Goal: Download file/media

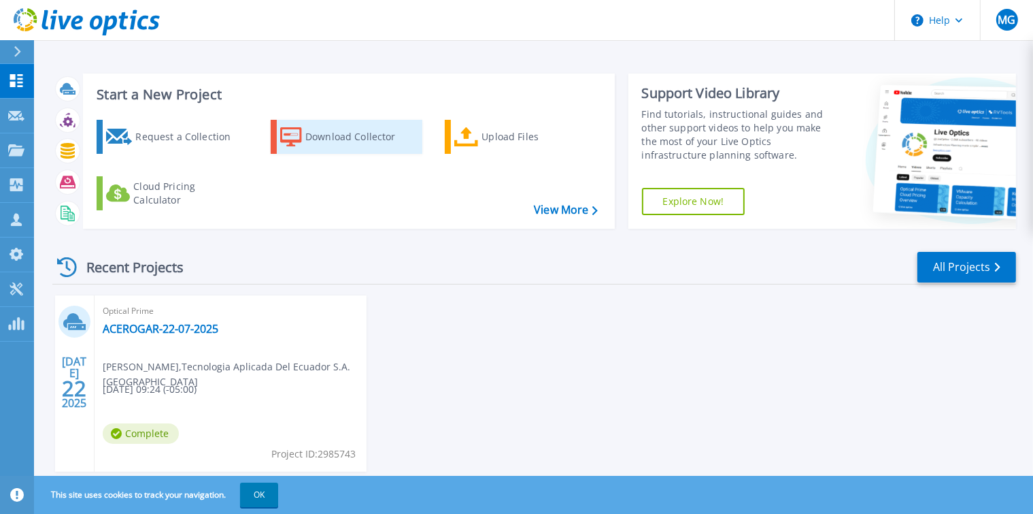
click at [348, 134] on div "Download Collector" at bounding box center [359, 136] width 109 height 27
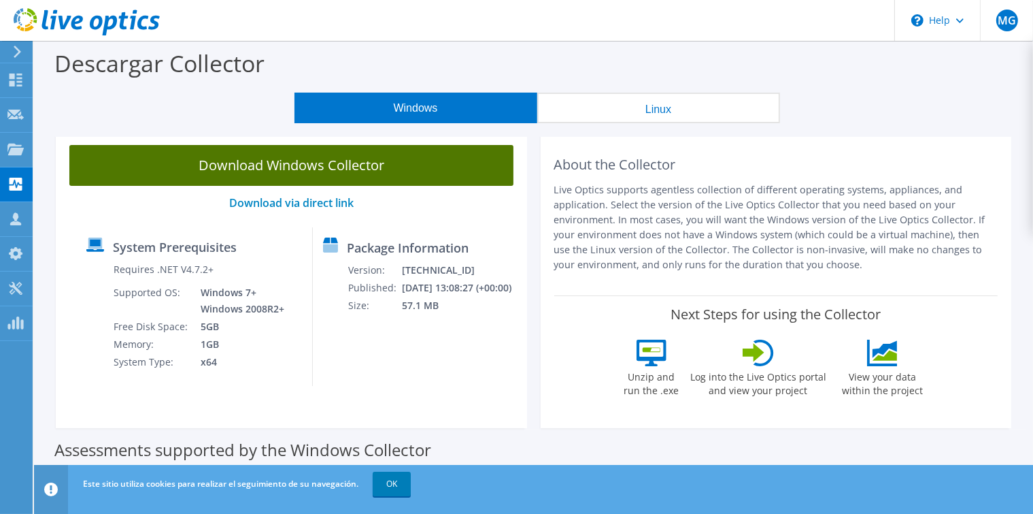
click at [351, 165] on link "Download Windows Collector" at bounding box center [291, 165] width 444 height 41
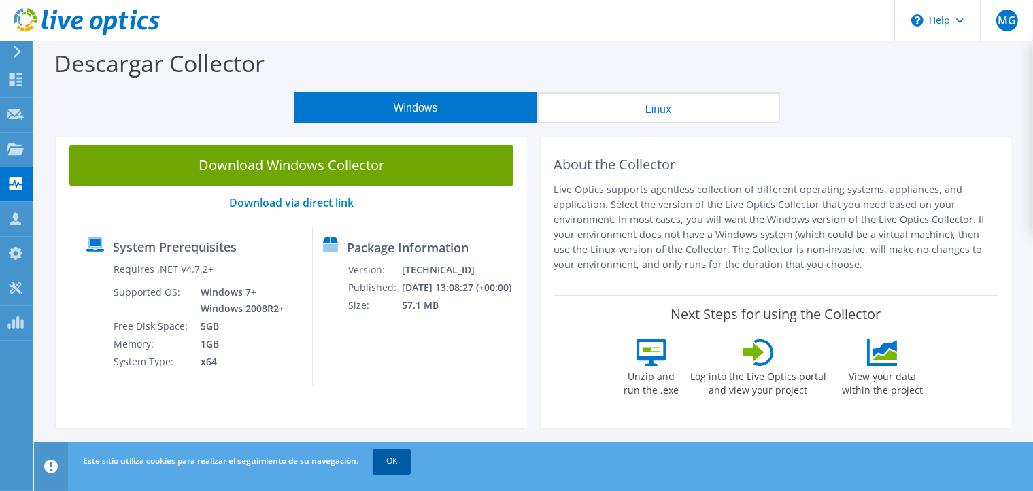
click at [399, 464] on link "OK" at bounding box center [392, 461] width 38 height 24
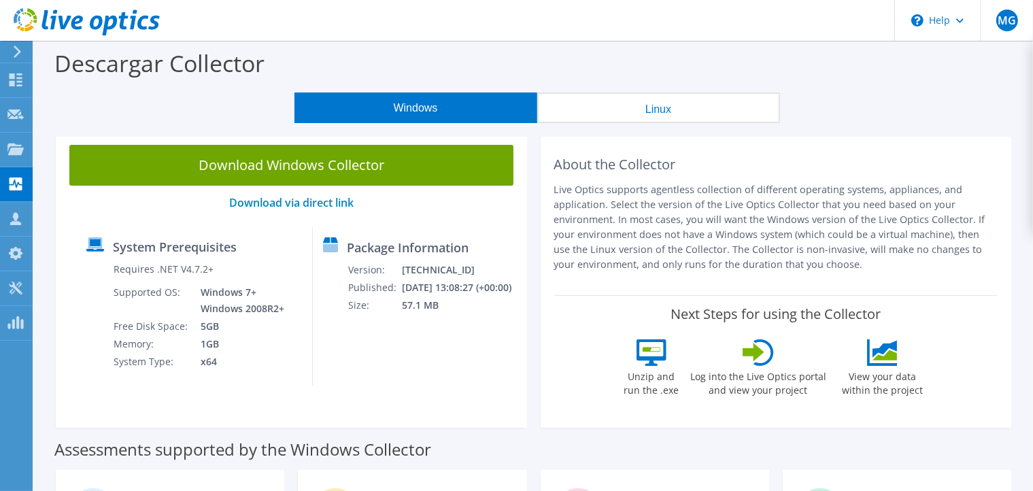
click at [207, 87] on div "Descargar Collector" at bounding box center [534, 67] width 986 height 52
click at [16, 78] on icon at bounding box center [15, 79] width 16 height 13
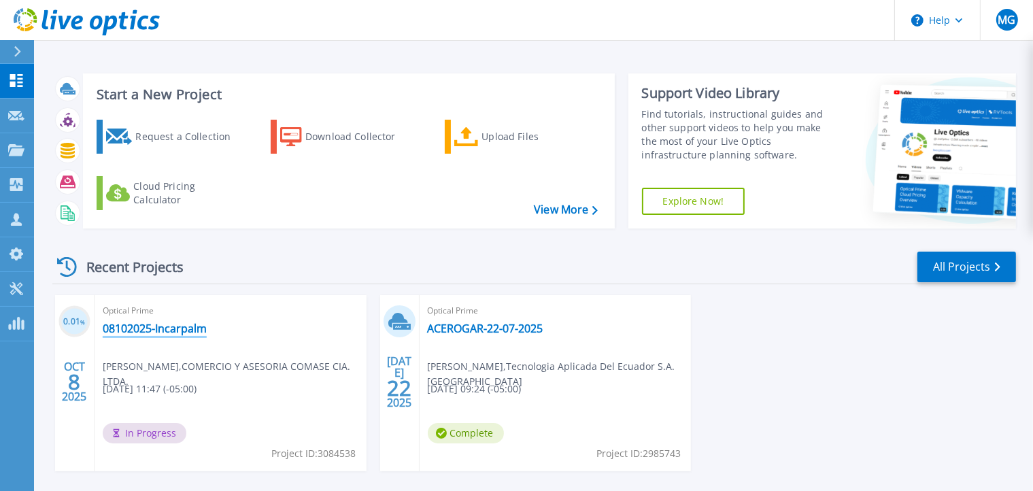
click at [169, 327] on link "08102025-Incarpalm" at bounding box center [155, 329] width 104 height 14
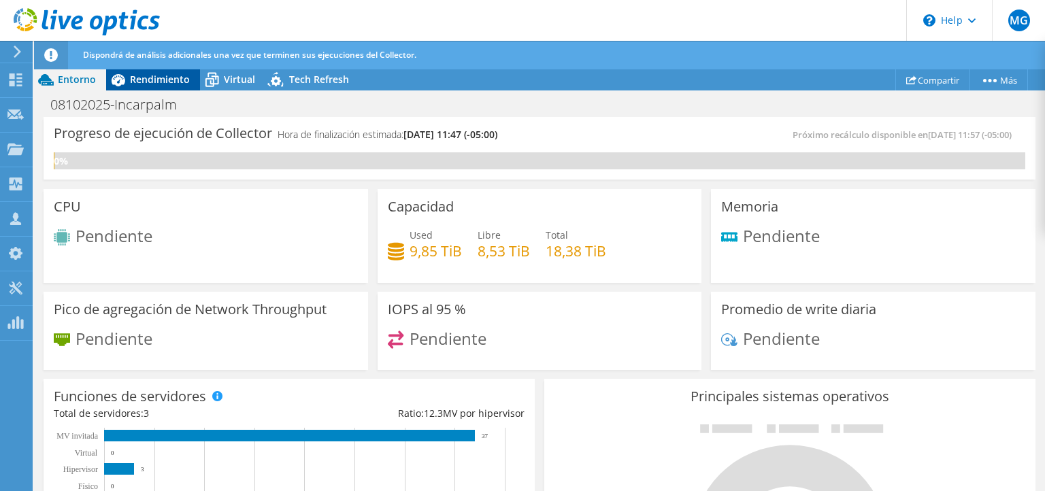
click at [174, 79] on span "Rendimiento" at bounding box center [160, 79] width 60 height 13
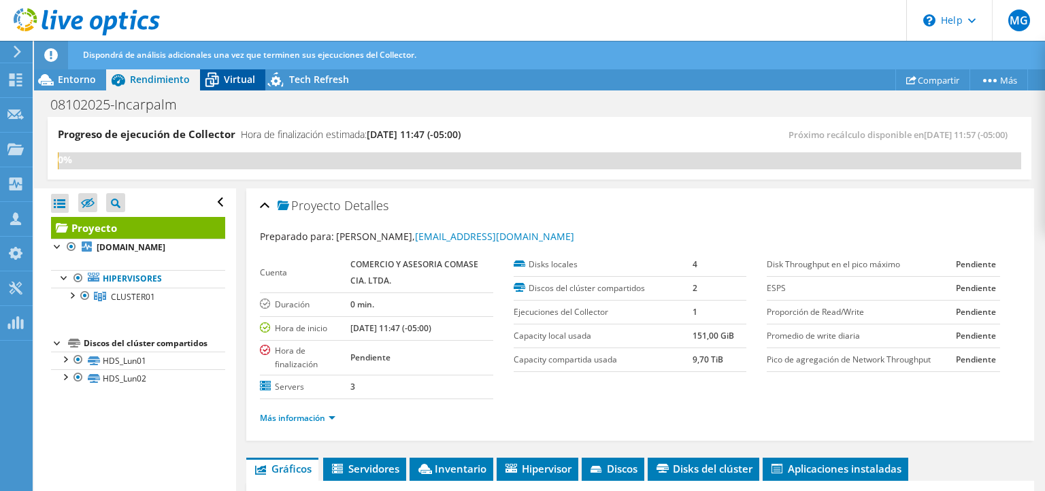
click at [230, 80] on span "Virtual" at bounding box center [239, 79] width 31 height 13
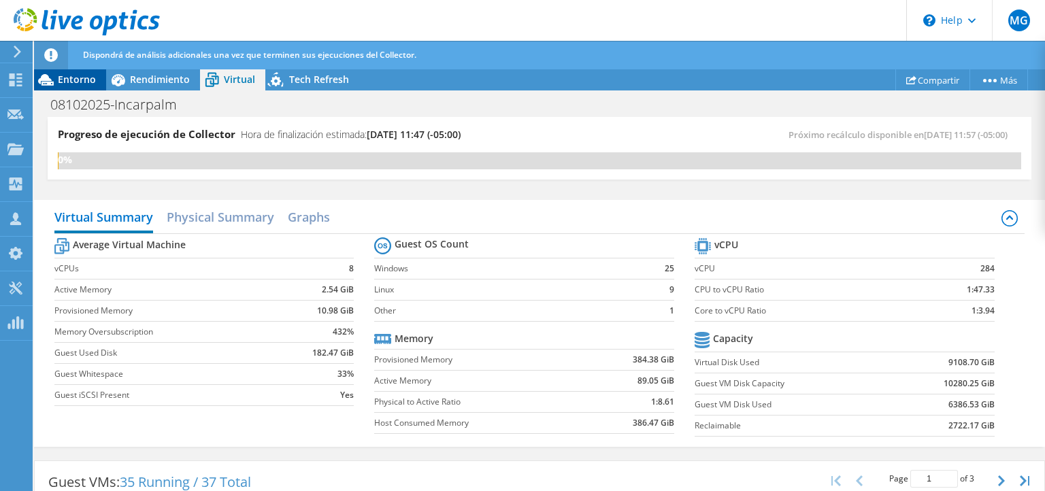
click at [75, 79] on span "Entorno" at bounding box center [77, 79] width 38 height 13
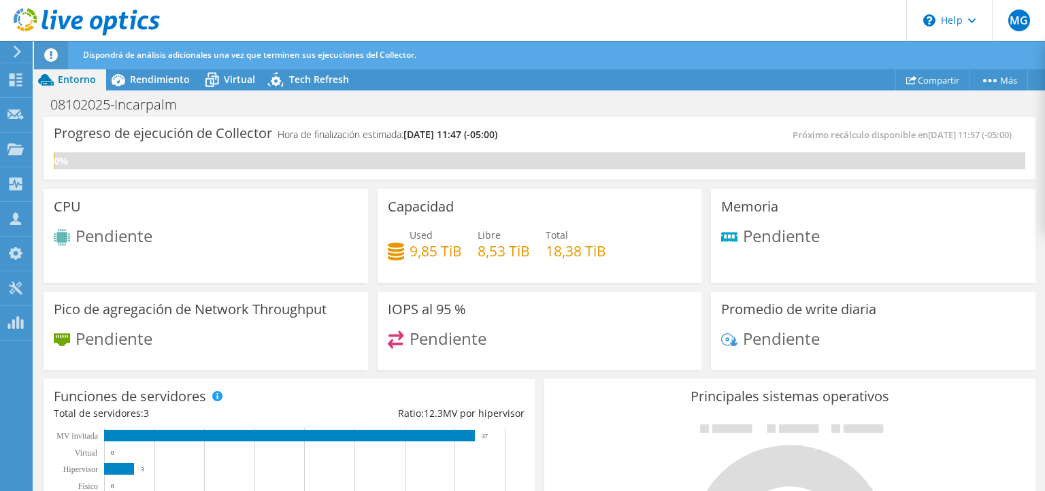
scroll to position [285, 0]
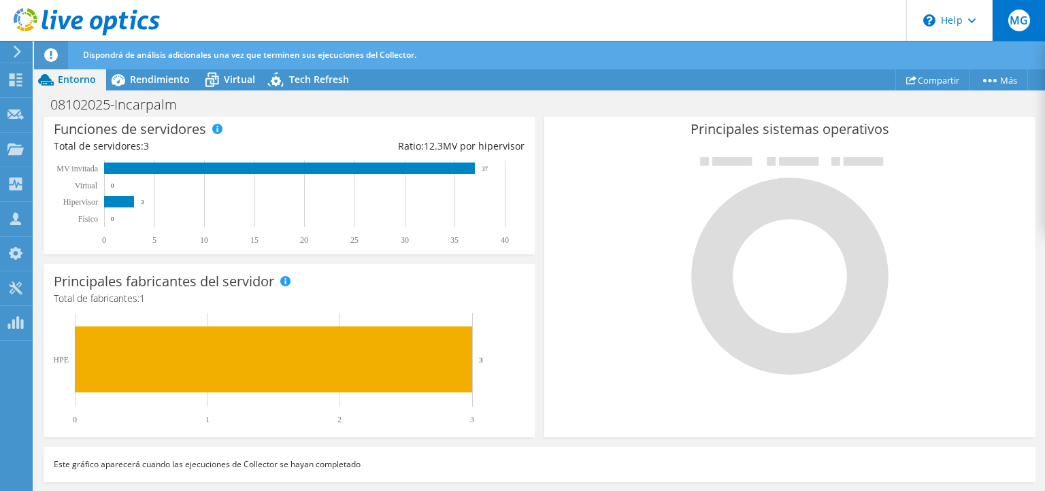
click at [1016, 20] on span "MG" at bounding box center [1019, 21] width 22 height 22
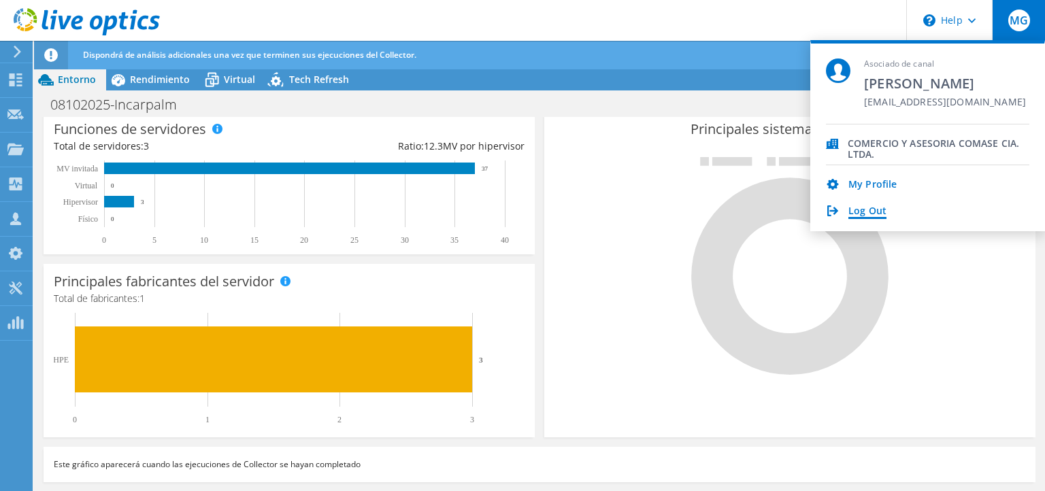
click at [882, 216] on link "Log Out" at bounding box center [867, 211] width 38 height 13
